Goal: Task Accomplishment & Management: Manage account settings

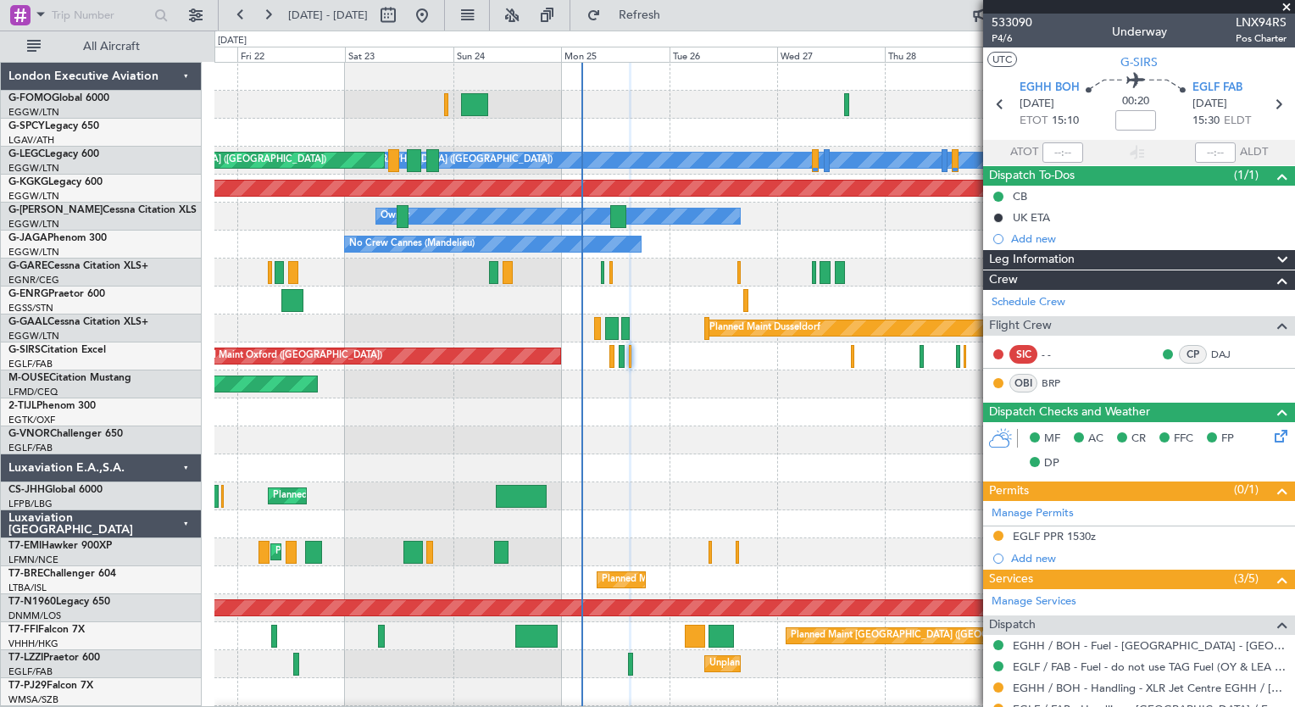
click at [784, 522] on div "A/C Unavailable [GEOGRAPHIC_DATA] ([GEOGRAPHIC_DATA]) Planned Maint [GEOGRAPHIC…" at bounding box center [754, 440] width 1080 height 755
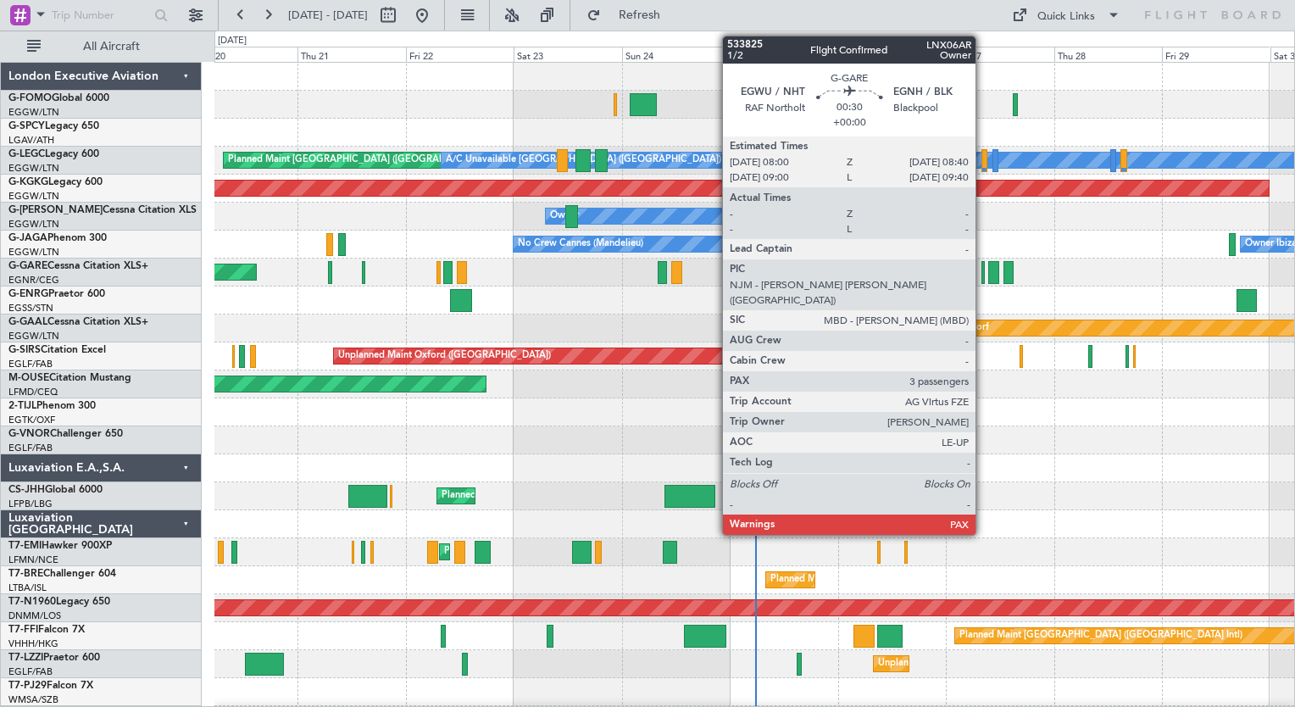
click at [983, 271] on div at bounding box center [982, 272] width 3 height 23
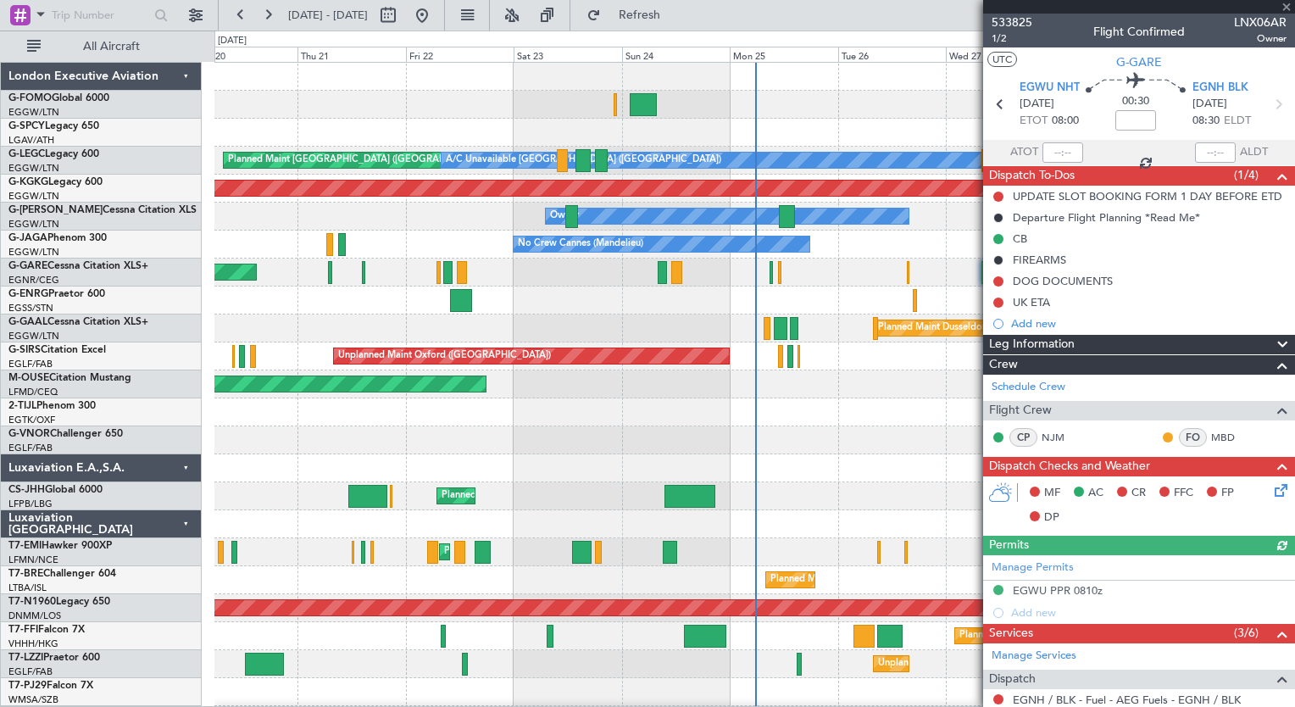
scroll to position [369, 0]
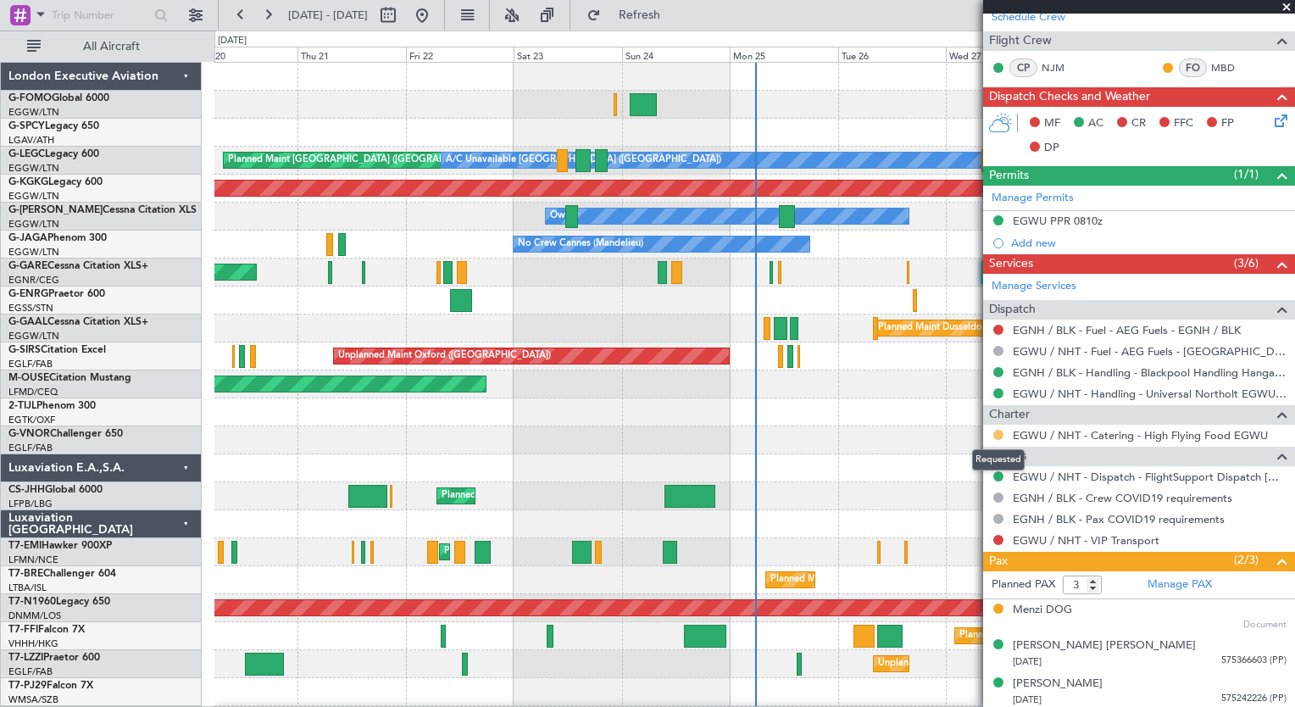
click at [993, 431] on button at bounding box center [998, 435] width 10 height 10
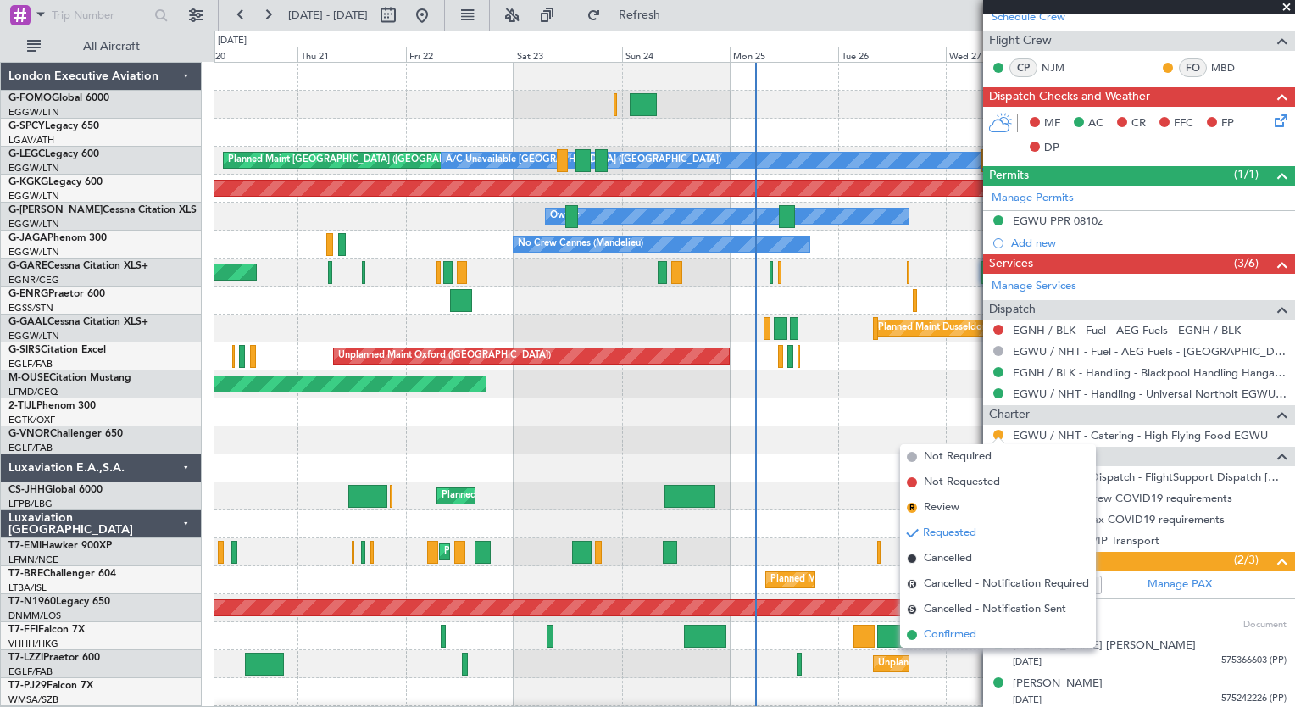
click at [951, 634] on span "Confirmed" at bounding box center [950, 634] width 53 height 17
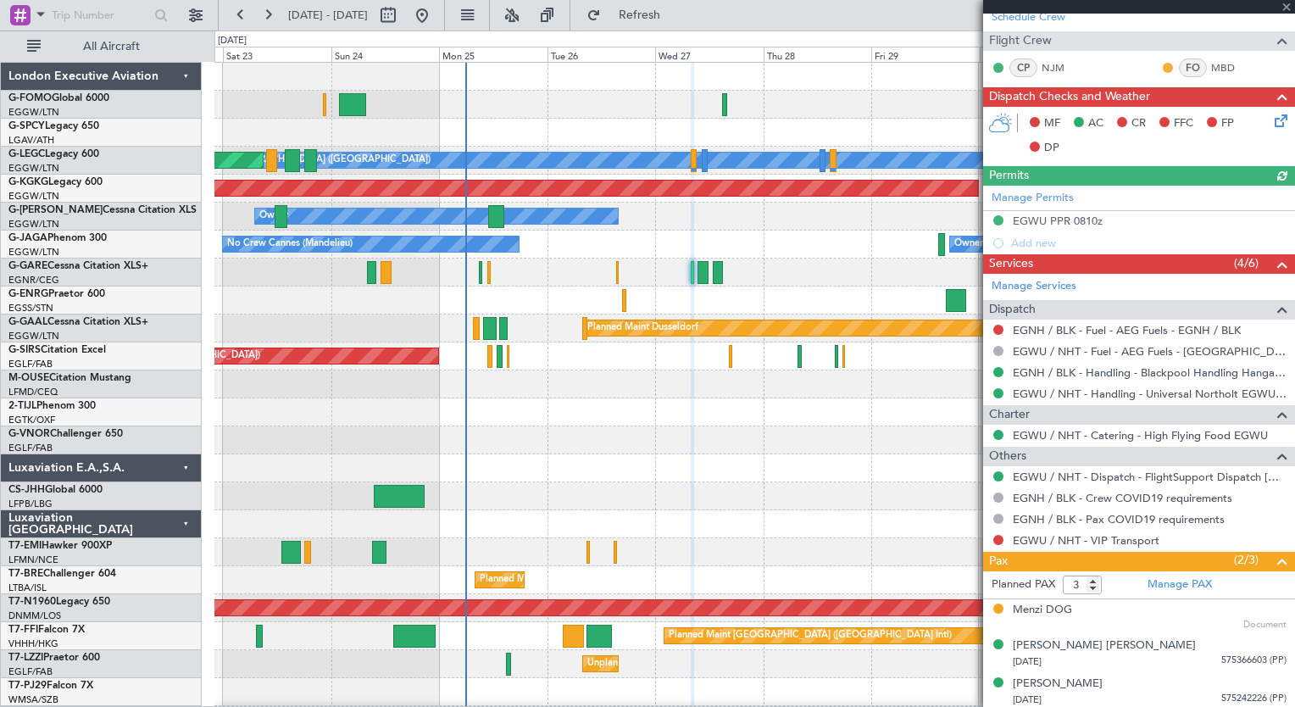
scroll to position [0, 0]
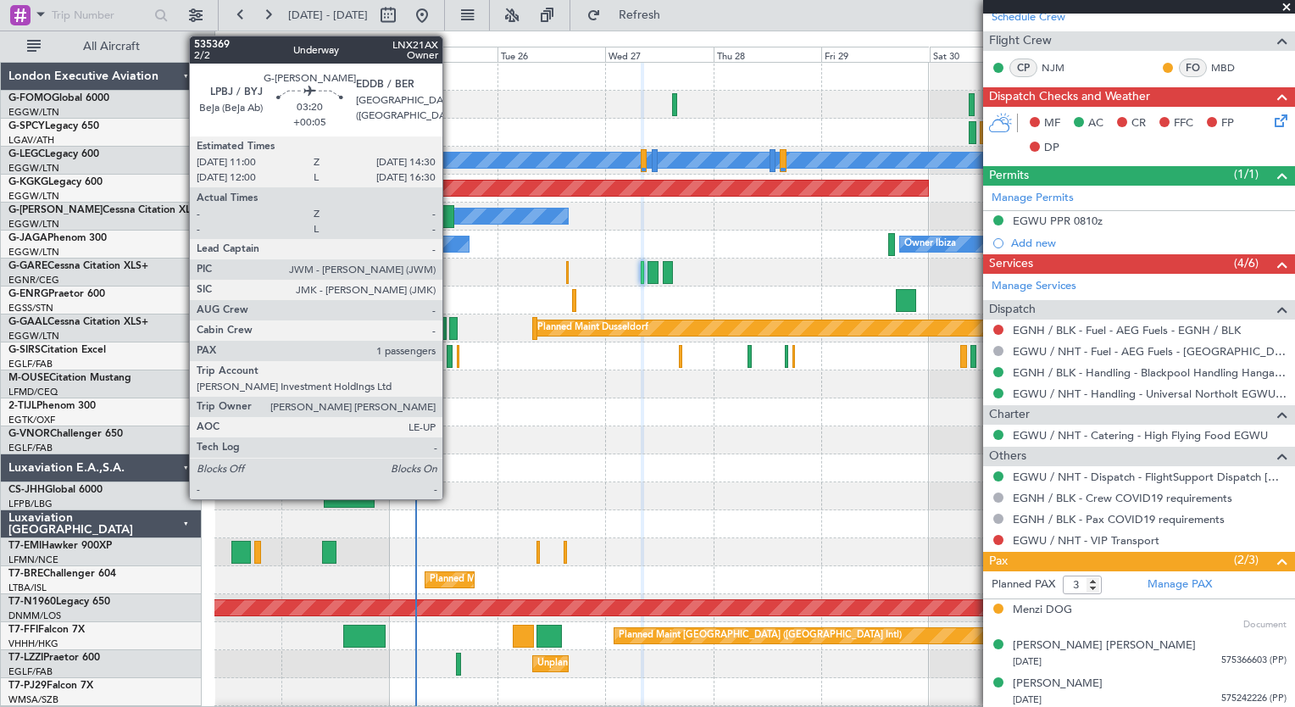
click at [450, 213] on div at bounding box center [446, 216] width 16 height 23
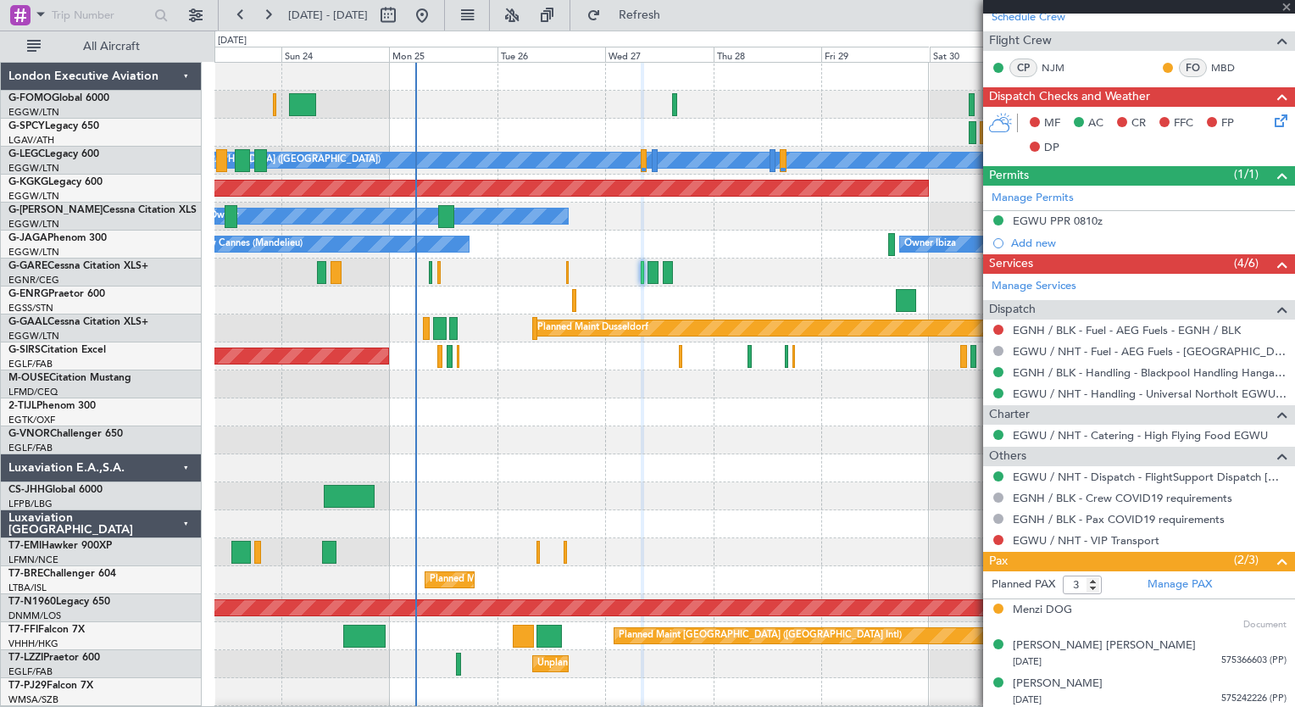
type input "+00:05"
type input "1"
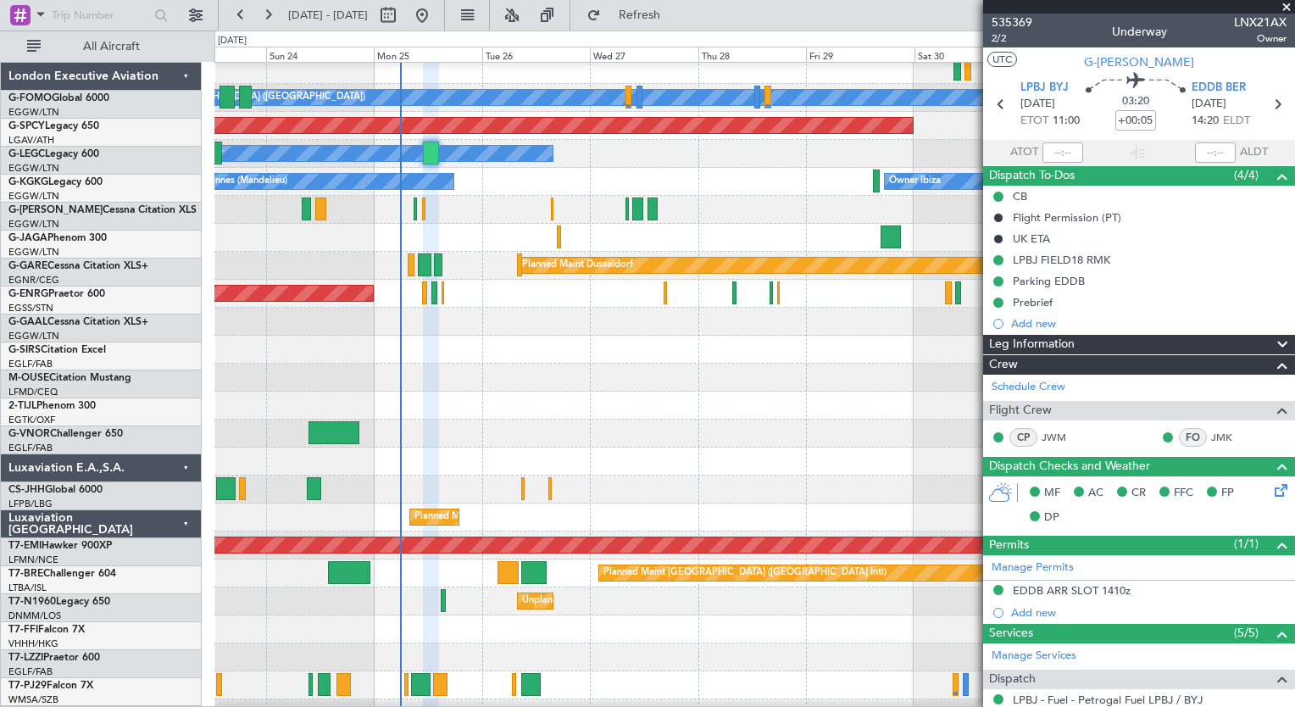
scroll to position [64, 0]
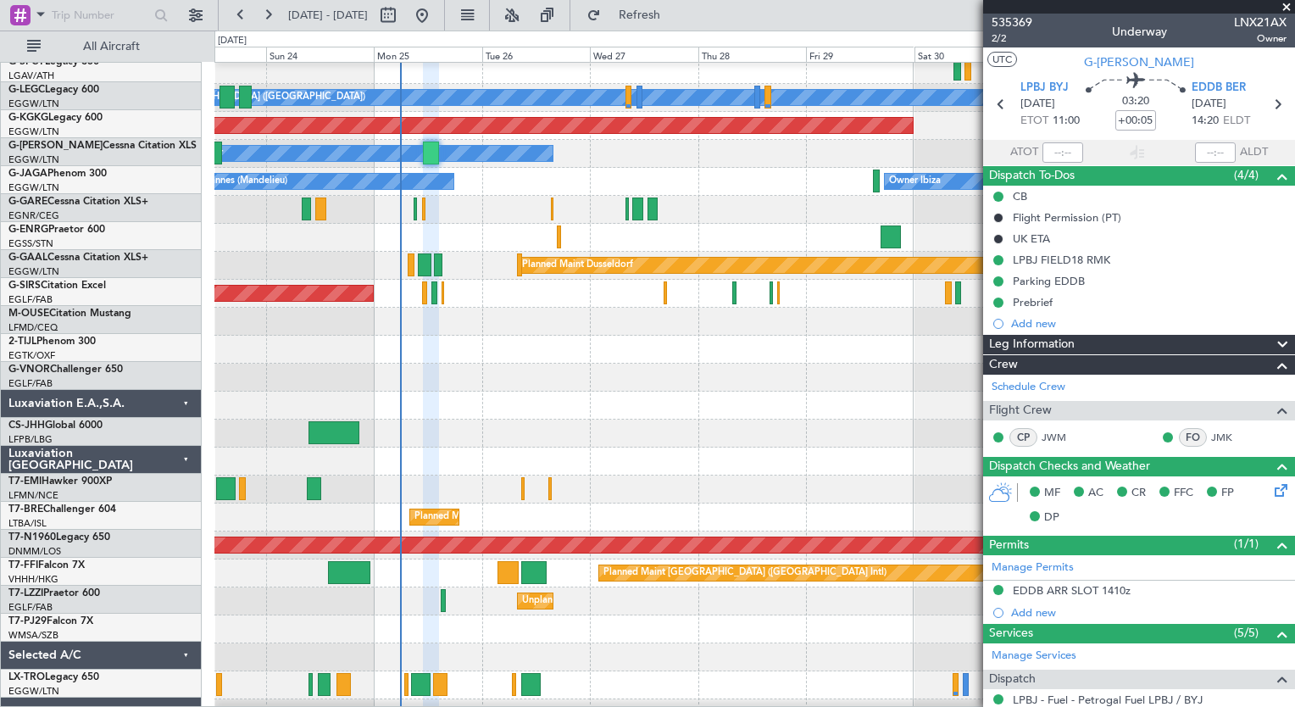
click at [441, 356] on div at bounding box center [754, 350] width 1080 height 28
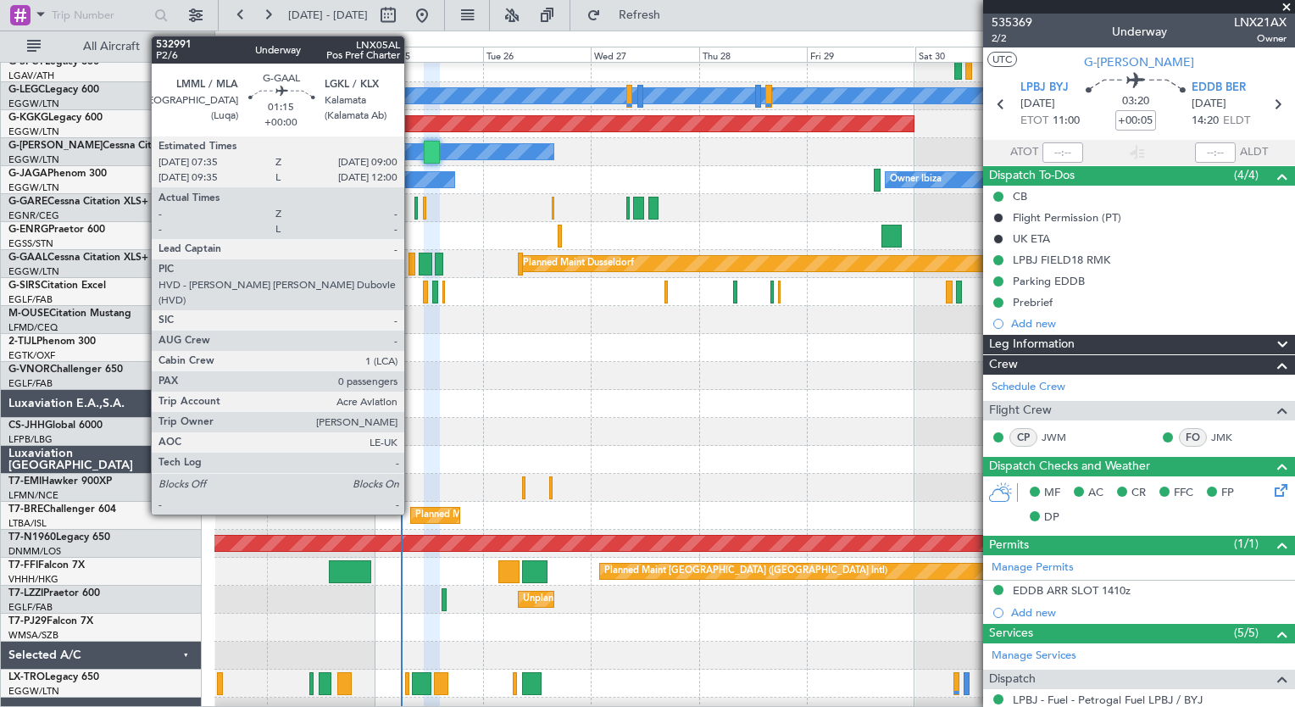
click at [412, 260] on div at bounding box center [411, 264] width 7 height 23
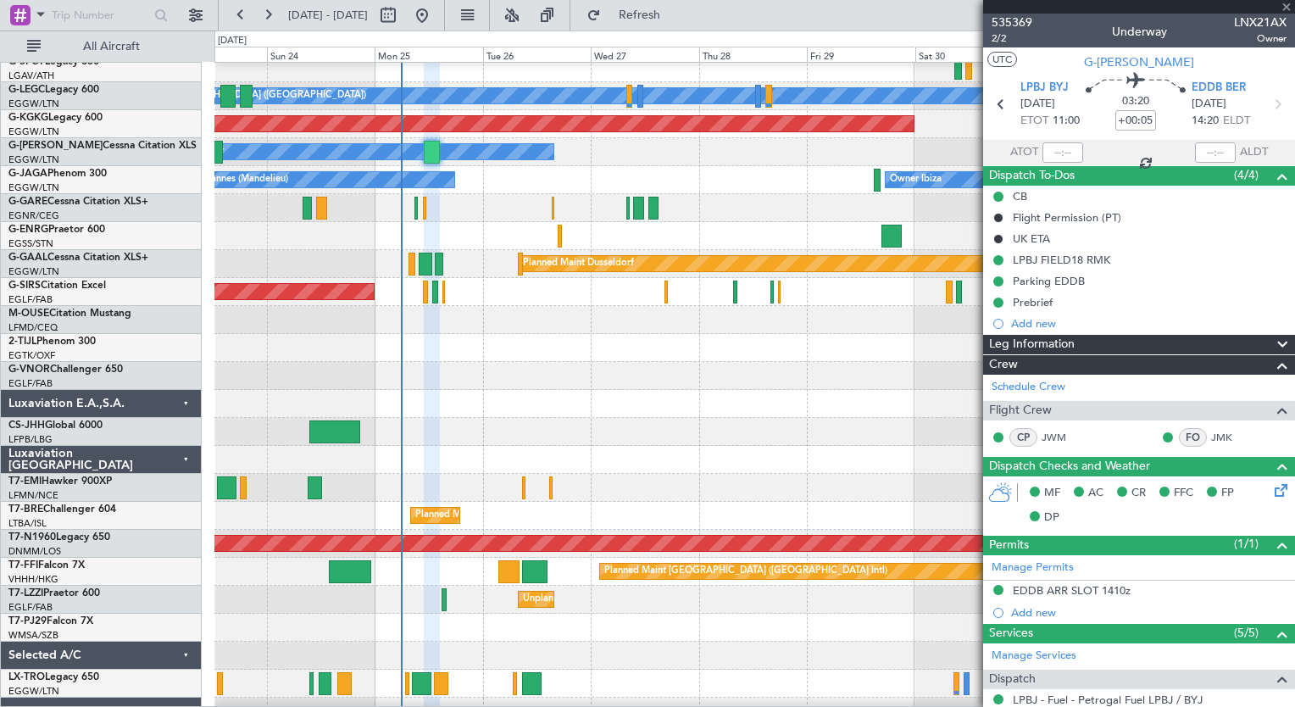
type input "0"
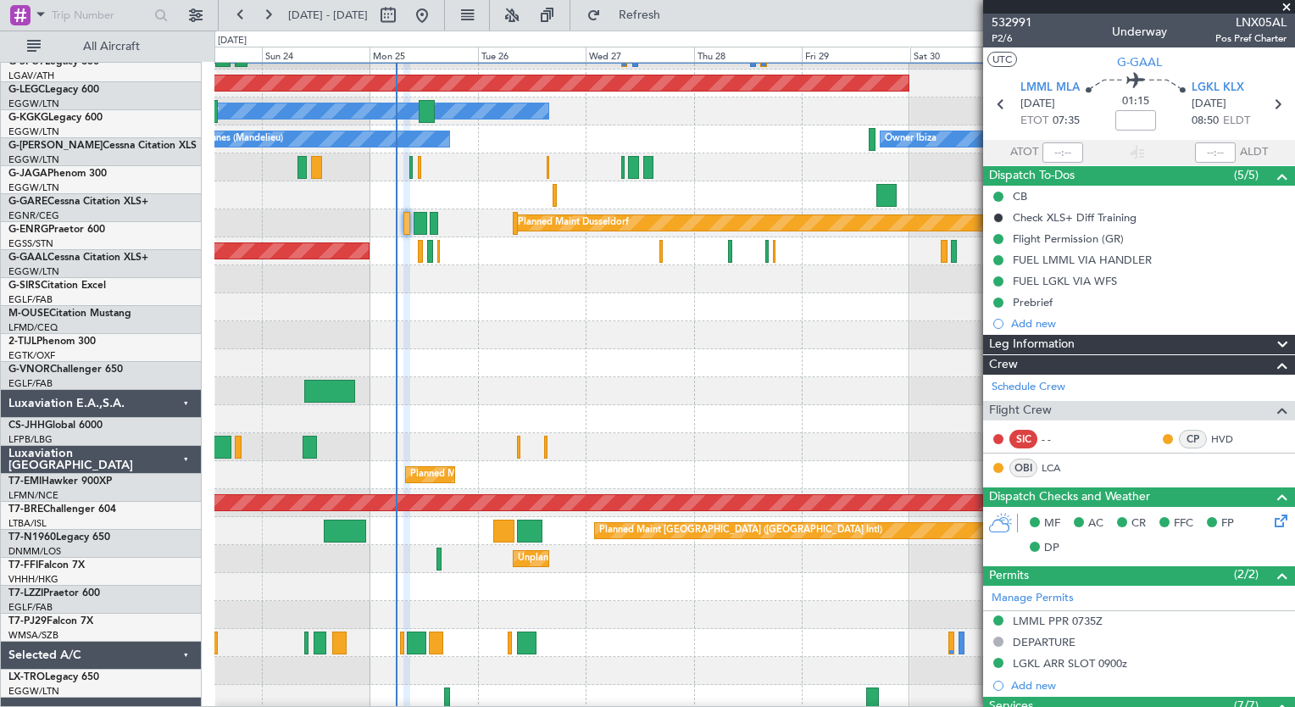
scroll to position [107, 0]
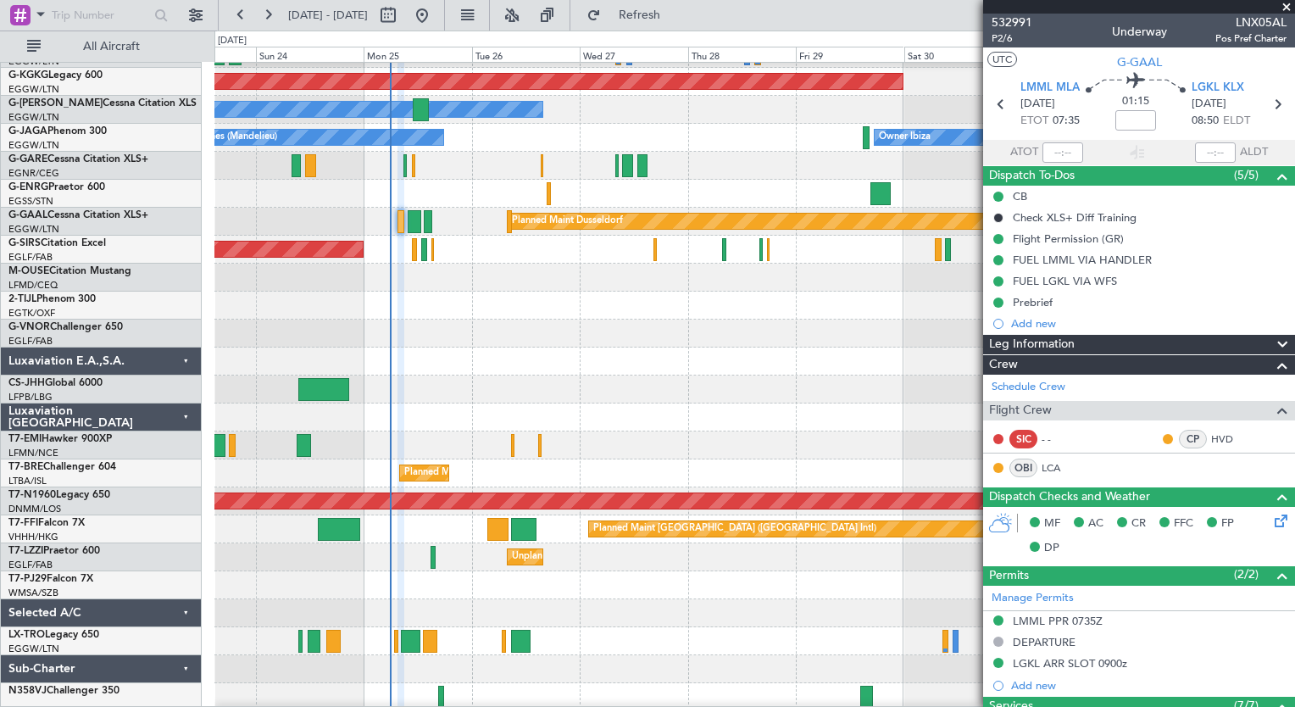
click at [452, 274] on div "Planned Maint Bournemouth" at bounding box center [754, 278] width 1080 height 28
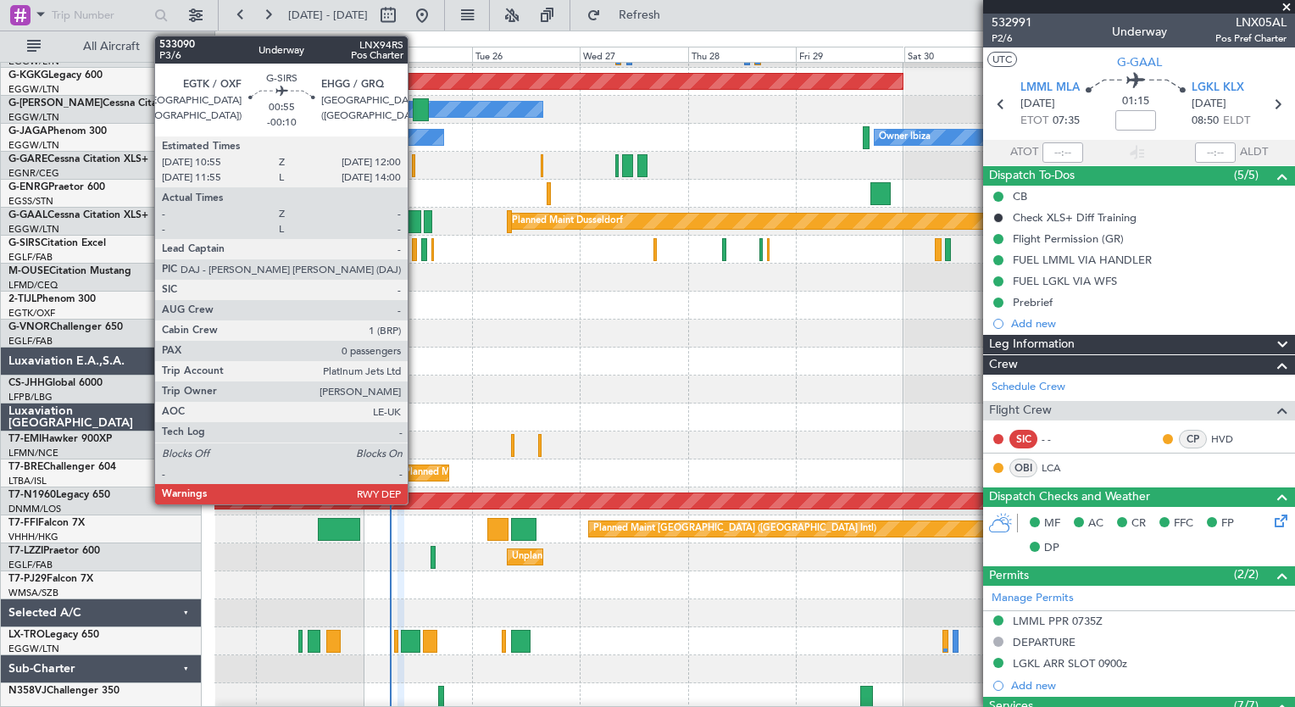
click at [415, 250] on div at bounding box center [414, 249] width 5 height 23
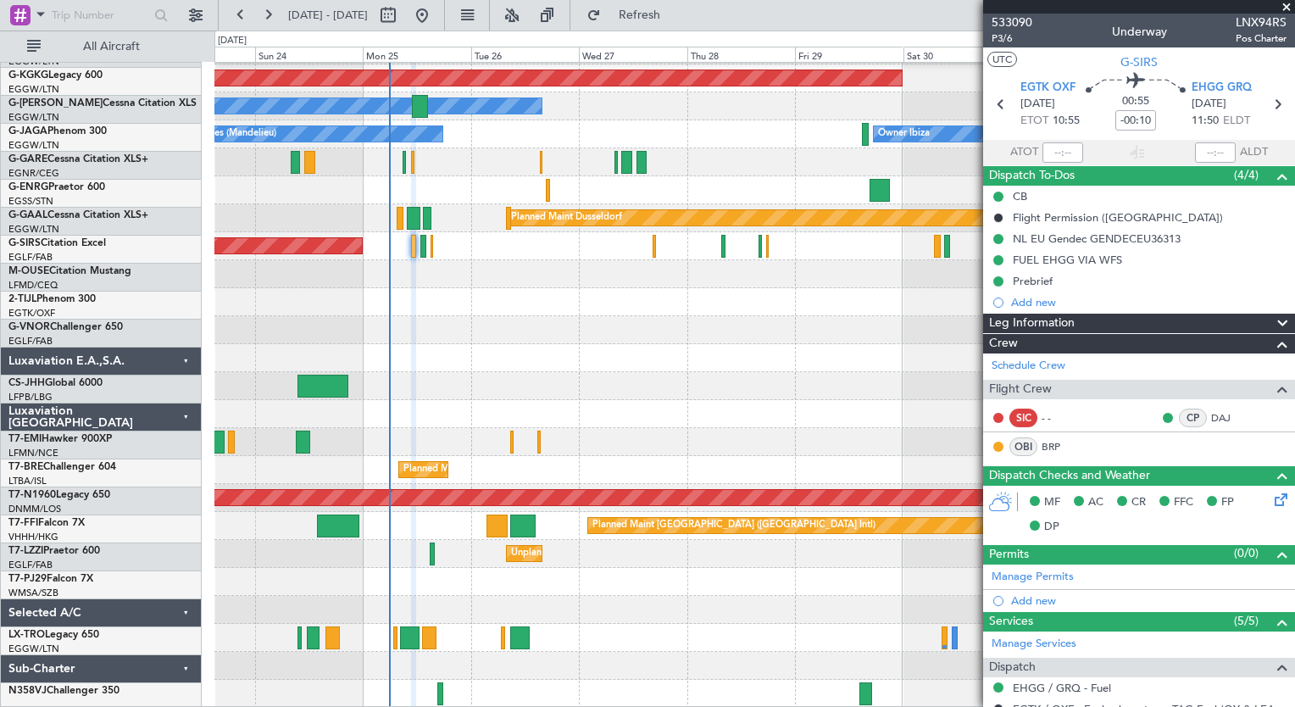
scroll to position [110, 0]
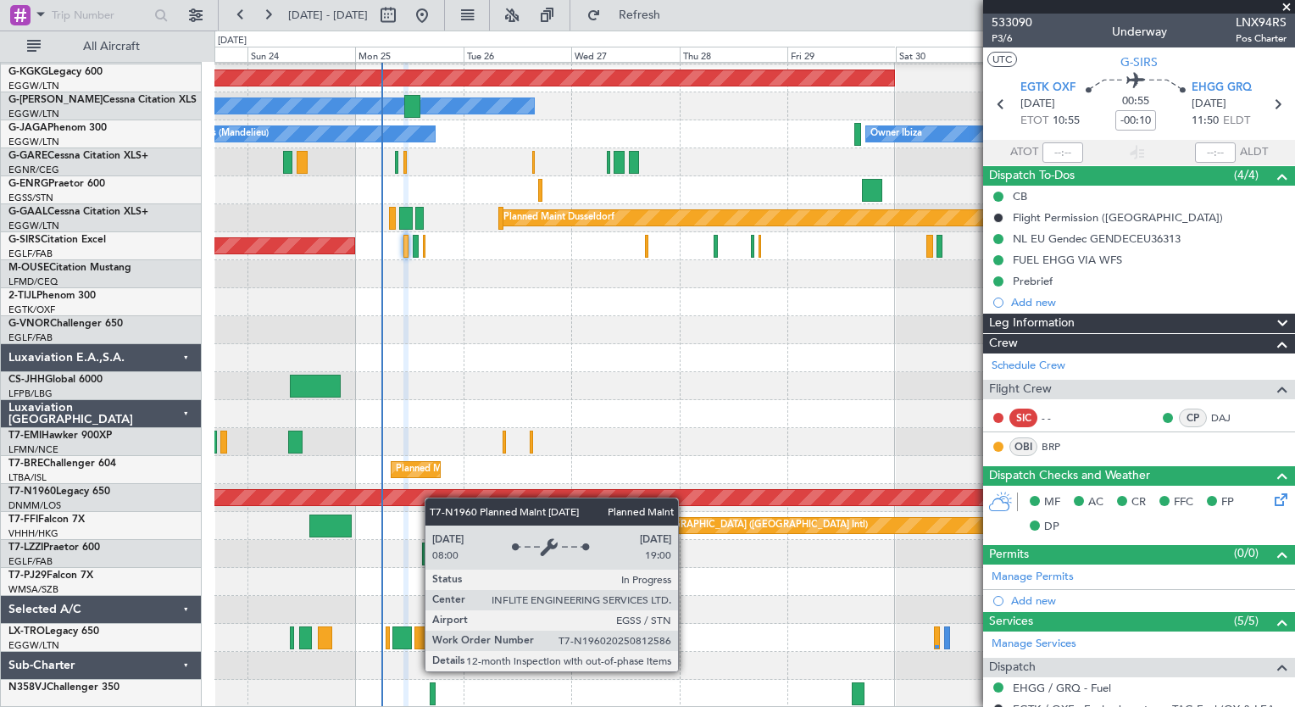
click at [430, 489] on div "A/C Unavailable London (Luton) Planned Maint London (Luton) AOG Maint Istanbul …" at bounding box center [754, 330] width 1080 height 755
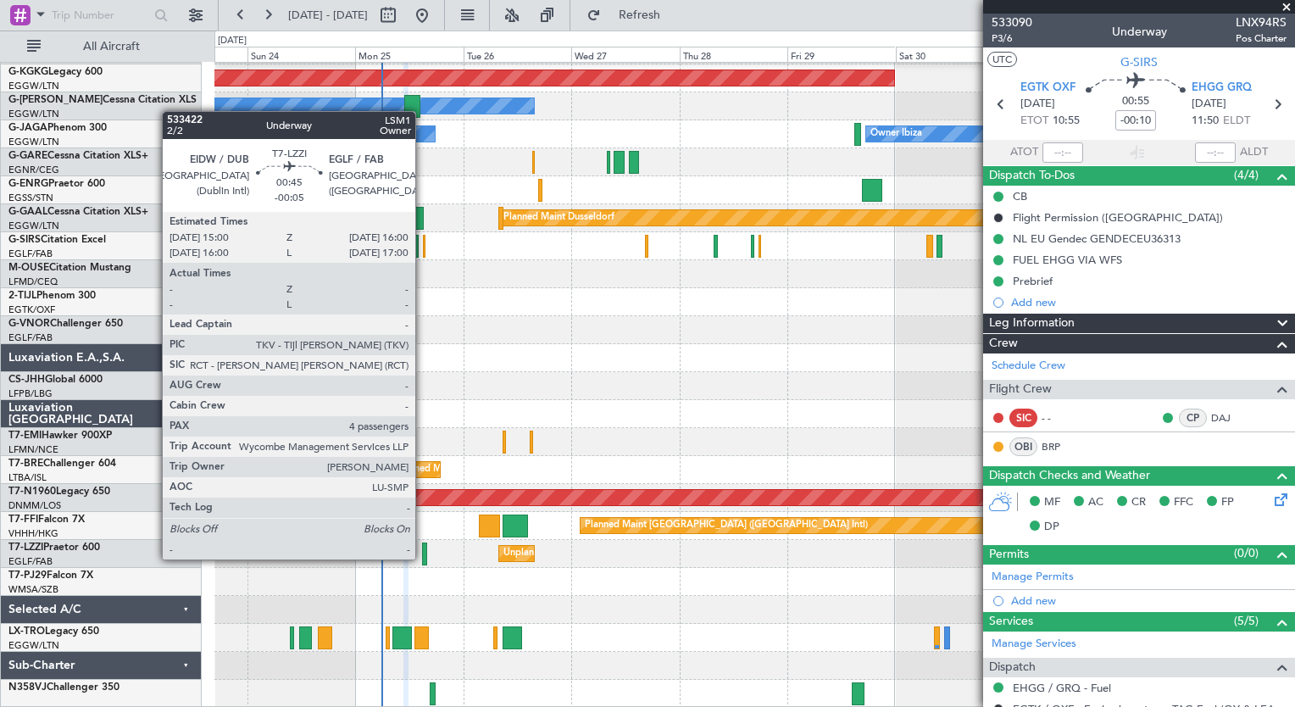
click at [423, 558] on div at bounding box center [424, 553] width 5 height 23
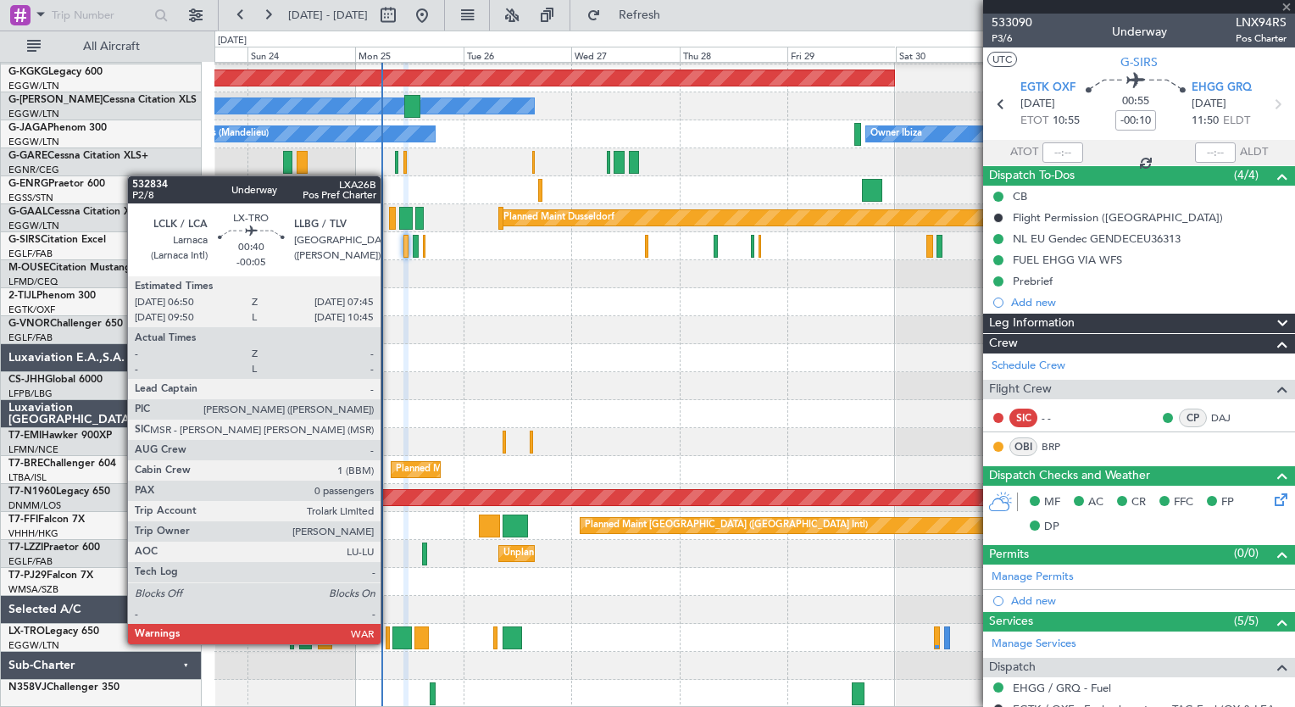
type input "-00:05"
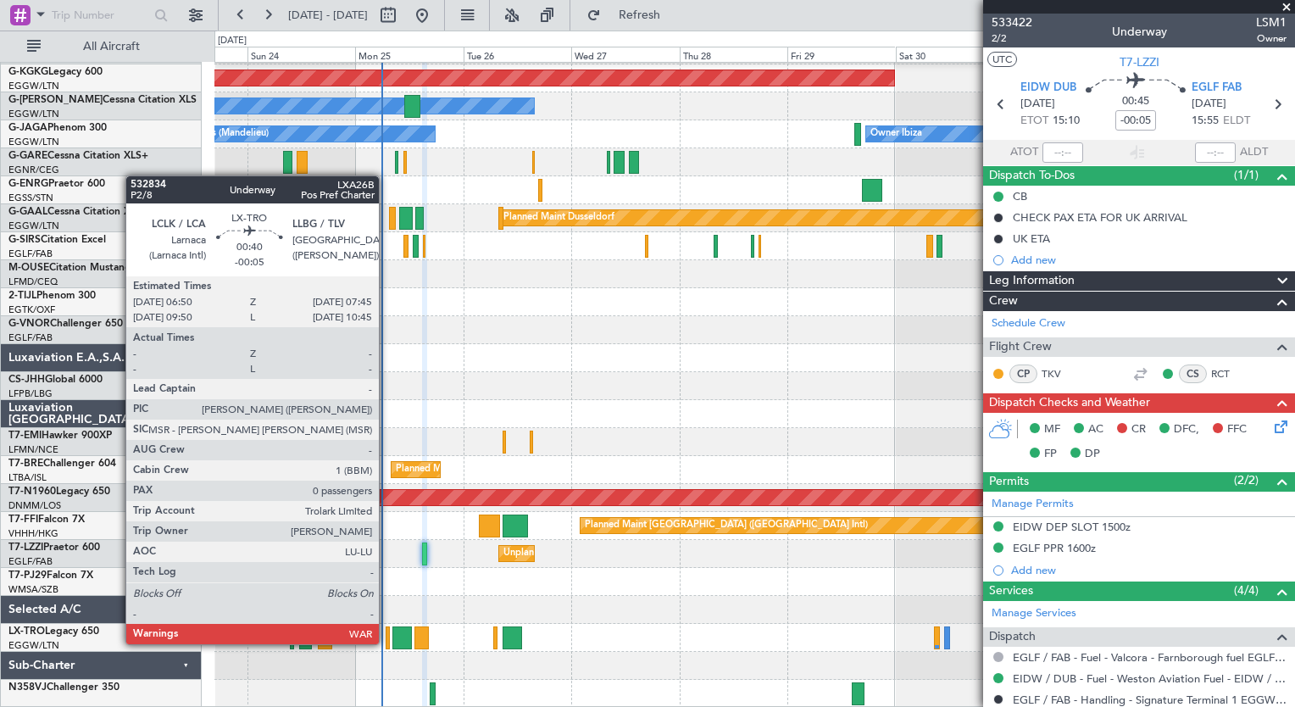
click at [386, 642] on div at bounding box center [388, 637] width 4 height 23
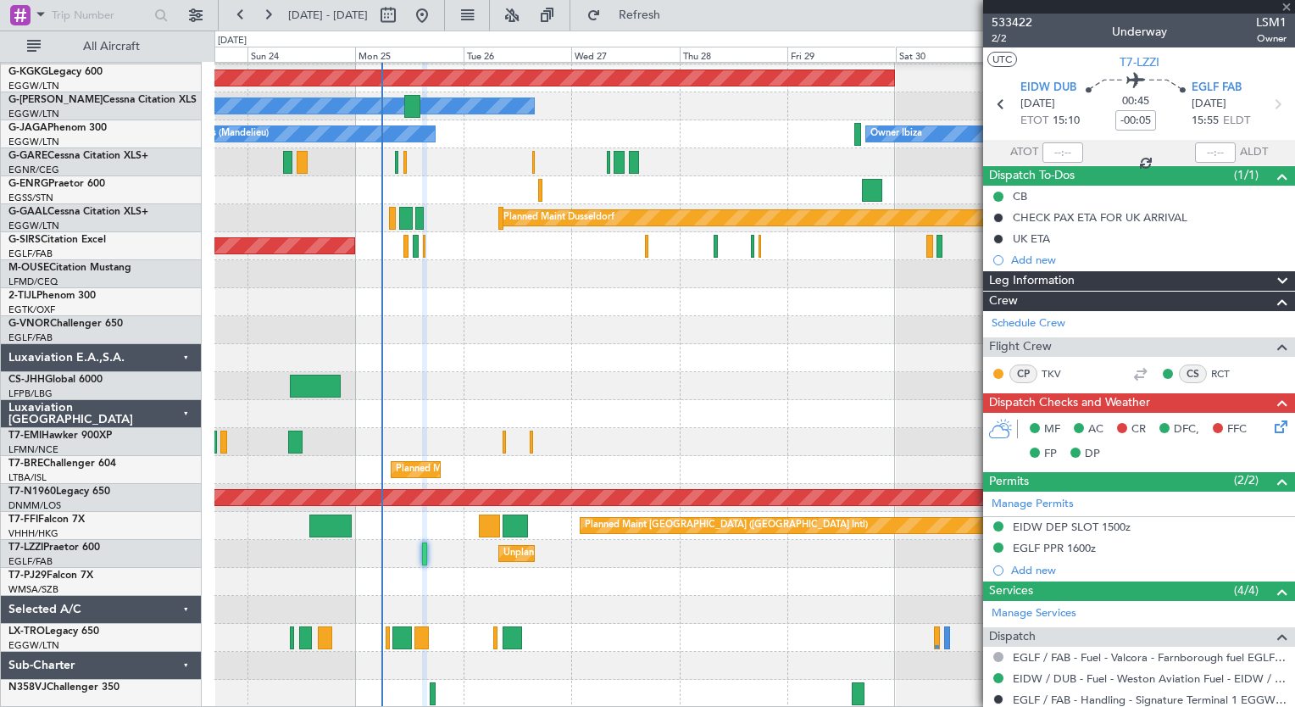
type input "0"
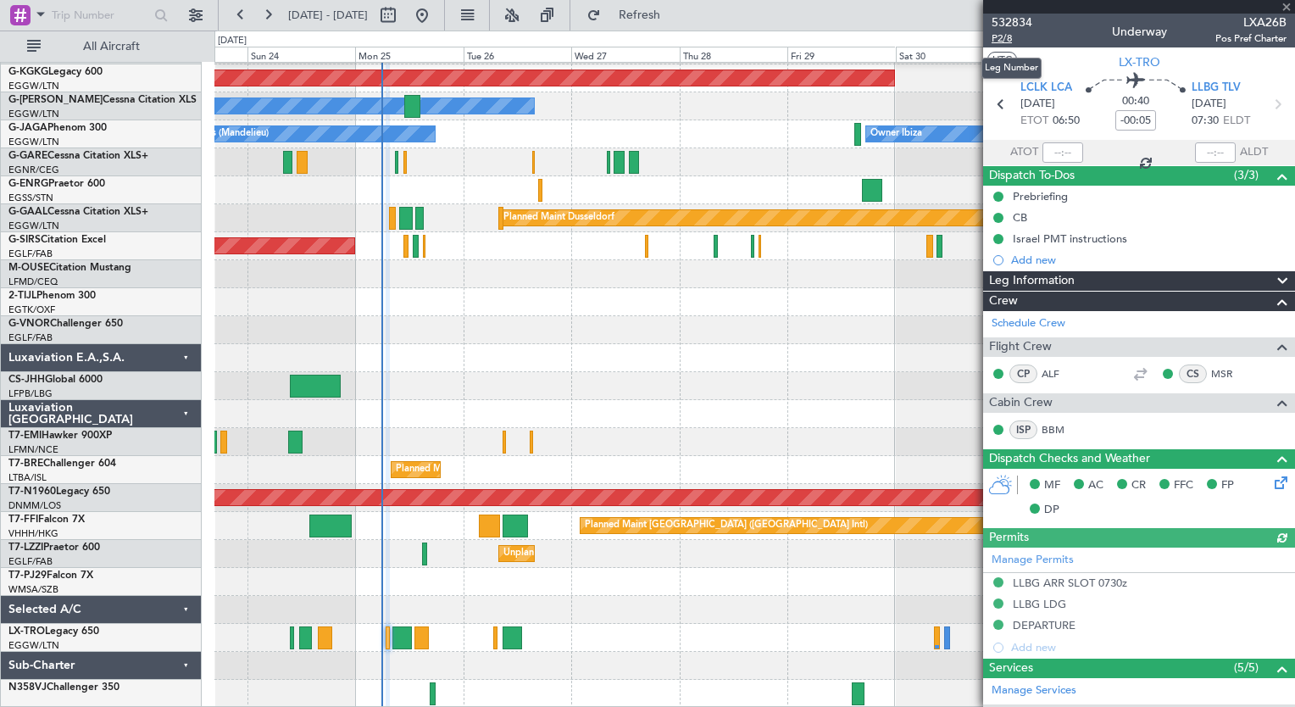
click at [997, 36] on span "P2/8" at bounding box center [1012, 38] width 41 height 14
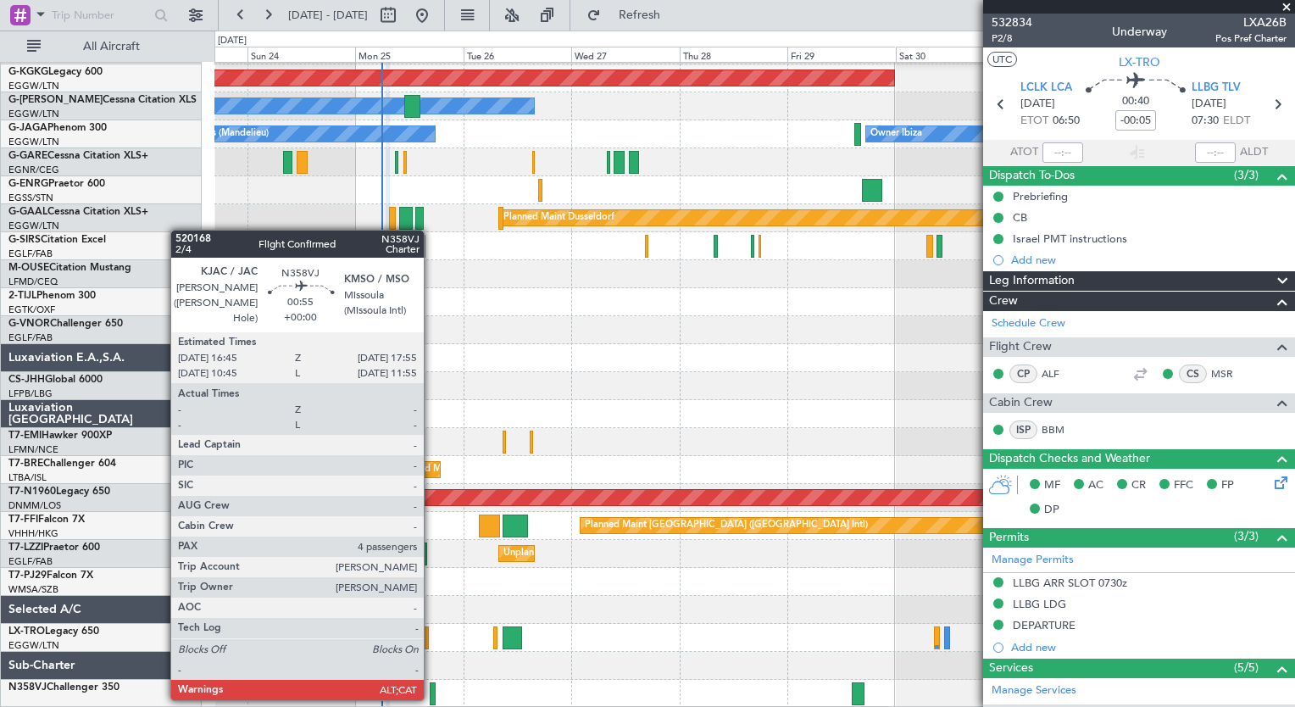
click at [431, 697] on div at bounding box center [433, 693] width 6 height 23
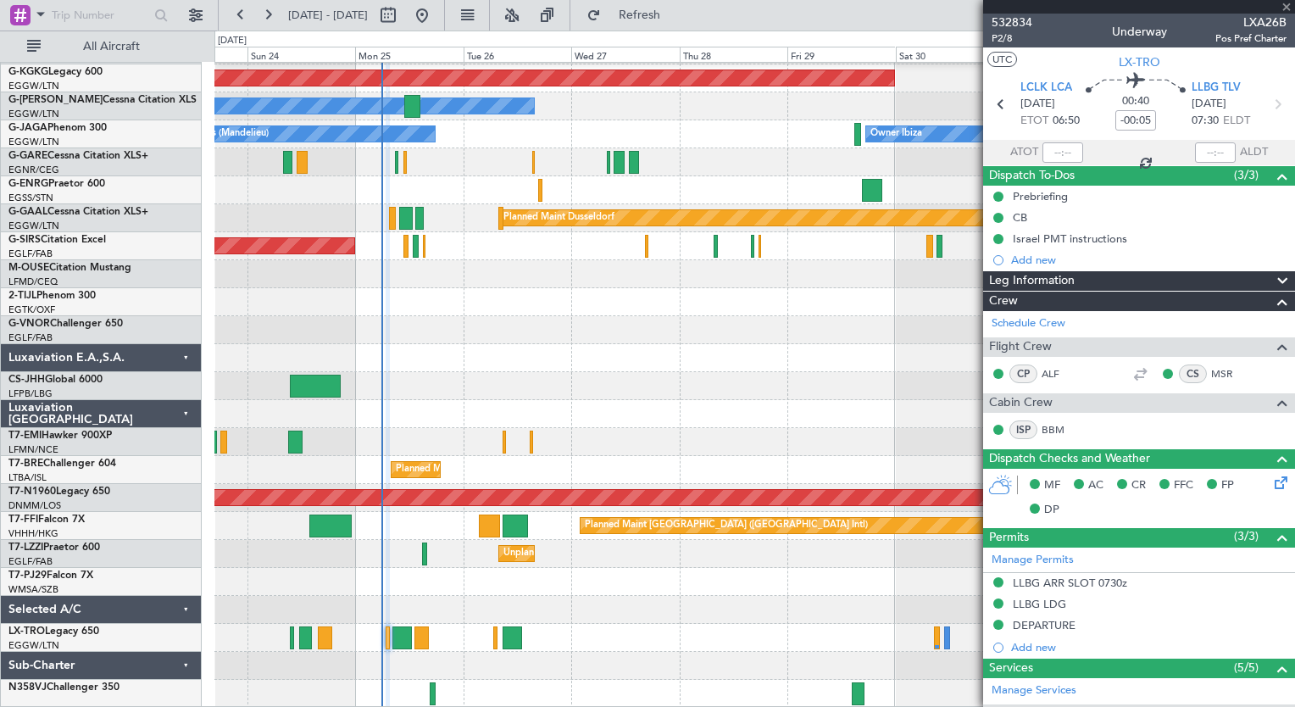
type input "4"
